Goal: Task Accomplishment & Management: Use online tool/utility

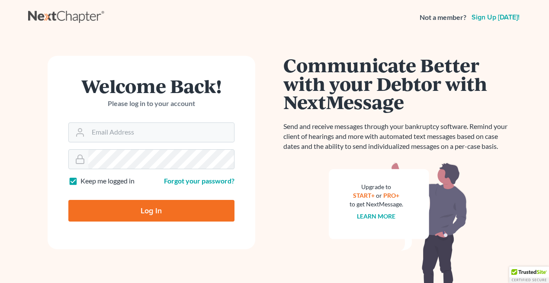
click at [112, 127] on input "Email Address" at bounding box center [161, 132] width 146 height 19
click at [141, 135] on input "Email Address" at bounding box center [161, 132] width 146 height 19
type input "[PERSON_NAME][DOMAIN_NAME][EMAIL_ADDRESS][PERSON_NAME][DOMAIN_NAME]"
click at [166, 204] on input "Log In" at bounding box center [151, 211] width 166 height 22
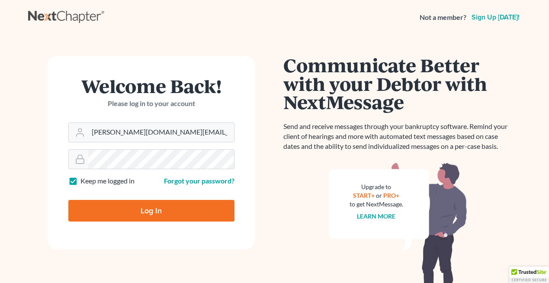
type input "Thinking..."
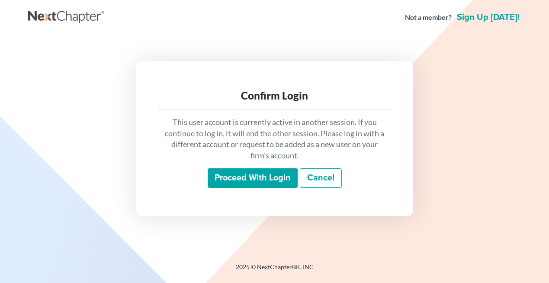
scroll to position [409, 0]
click at [244, 178] on input "Proceed with login" at bounding box center [253, 178] width 90 height 20
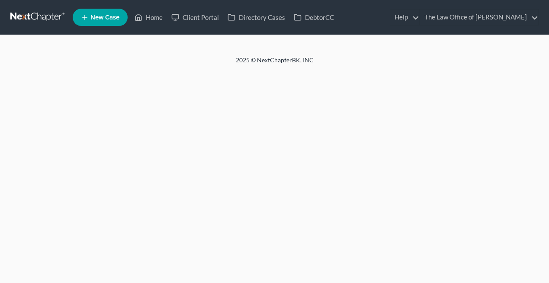
scroll to position [409, 0]
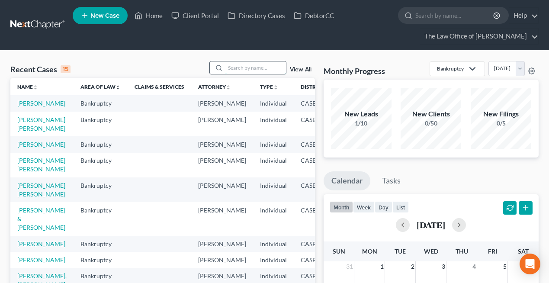
click at [238, 64] on input "search" at bounding box center [255, 67] width 61 height 13
click at [23, 231] on link "Ruelas, Jorge & Dolores" at bounding box center [41, 218] width 48 height 25
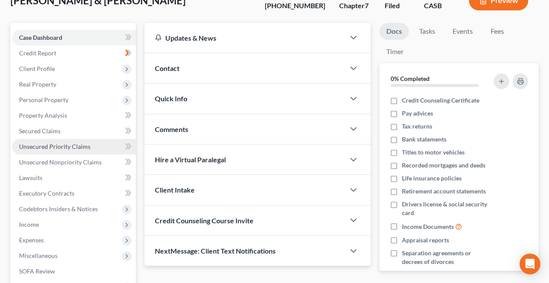
scroll to position [86, 0]
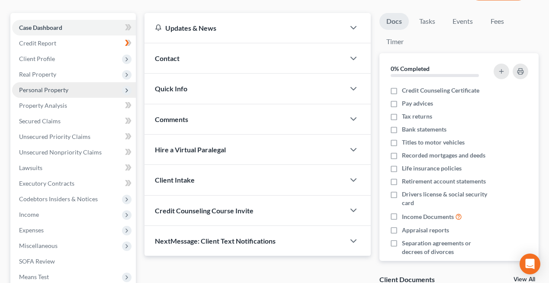
click at [56, 84] on span "Personal Property" at bounding box center [74, 90] width 124 height 16
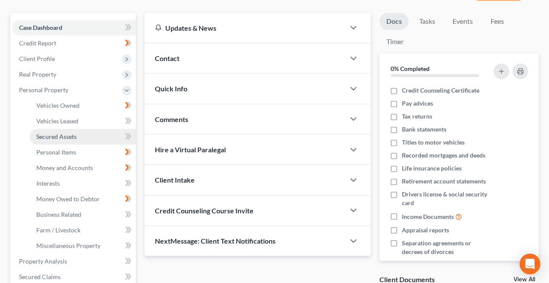
scroll to position [107, 0]
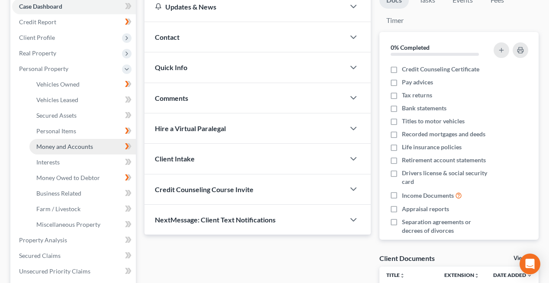
click at [59, 143] on span "Money and Accounts" at bounding box center [64, 146] width 57 height 7
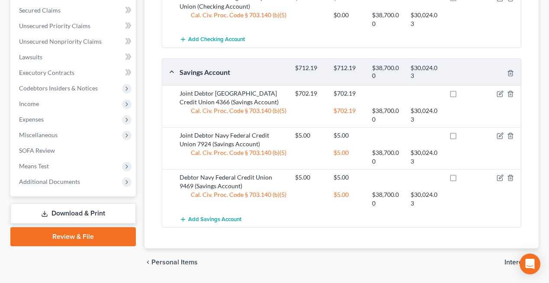
scroll to position [333, 0]
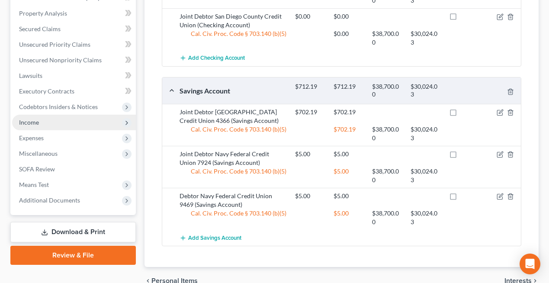
click at [42, 126] on span "Income" at bounding box center [74, 123] width 124 height 16
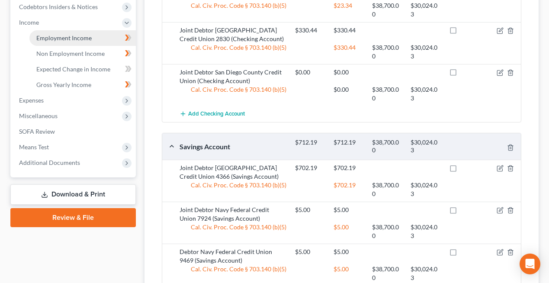
click at [63, 35] on span "Employment Income" at bounding box center [63, 37] width 55 height 7
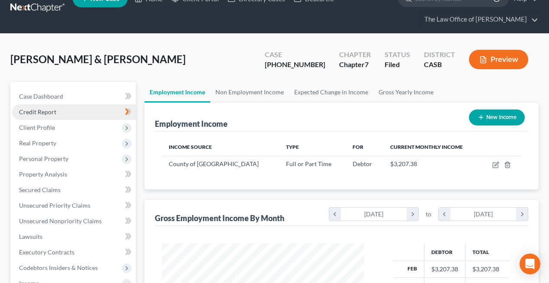
scroll to position [155, 220]
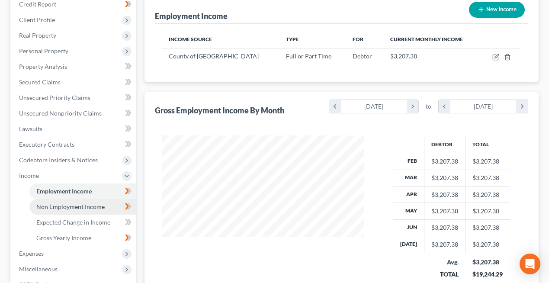
click at [67, 205] on span "Non Employment Income" at bounding box center [70, 206] width 68 height 7
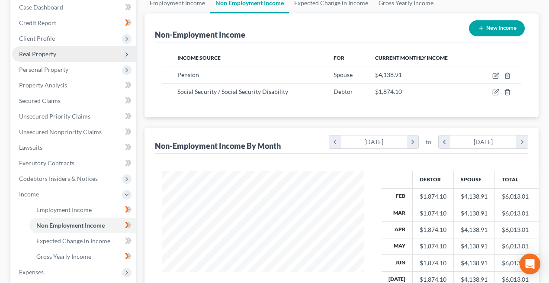
scroll to position [96, 0]
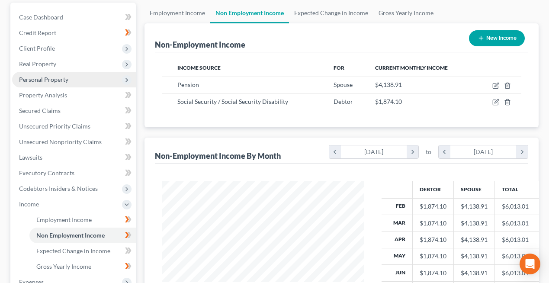
click at [47, 74] on span "Personal Property" at bounding box center [74, 80] width 124 height 16
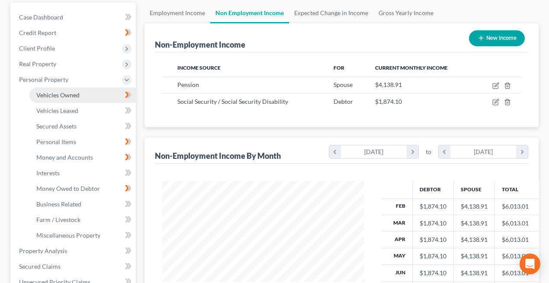
click at [61, 97] on span "Vehicles Owned" at bounding box center [57, 94] width 43 height 7
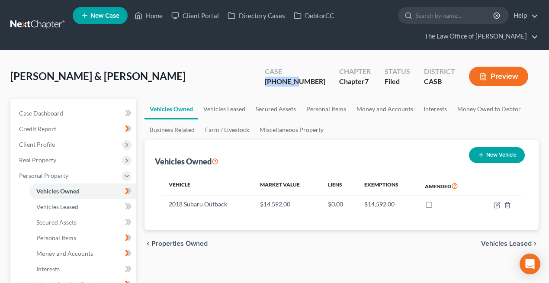
drag, startPoint x: 291, startPoint y: 83, endPoint x: 319, endPoint y: 83, distance: 28.1
type textarea "25-03486"
click at [319, 83] on div "25-03486-7" at bounding box center [295, 82] width 61 height 10
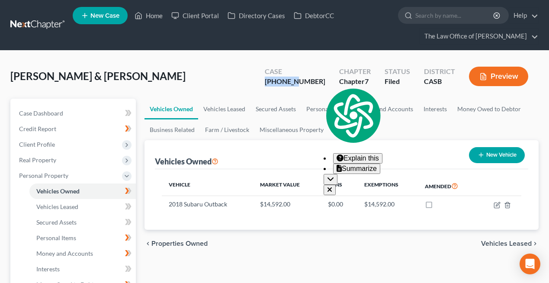
copy div "25-03486"
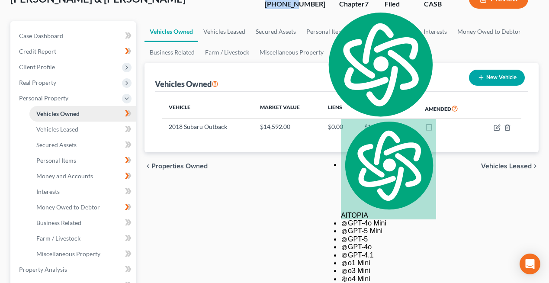
scroll to position [78, 0]
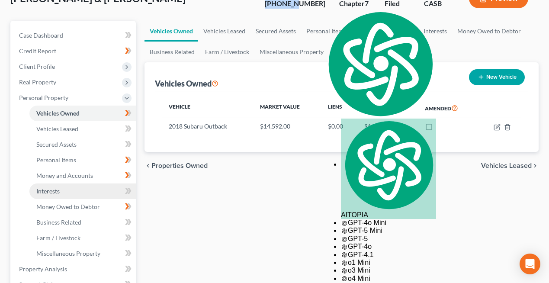
click at [59, 189] on span "Interests" at bounding box center [47, 190] width 23 height 7
